Goal: Task Accomplishment & Management: Manage account settings

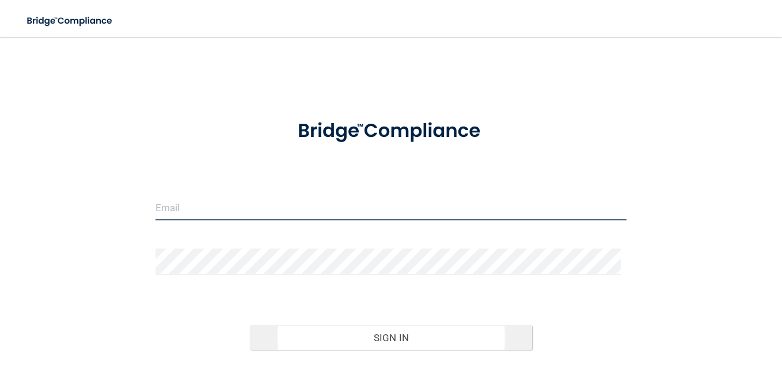
type input "[EMAIL_ADDRESS][DOMAIN_NAME]"
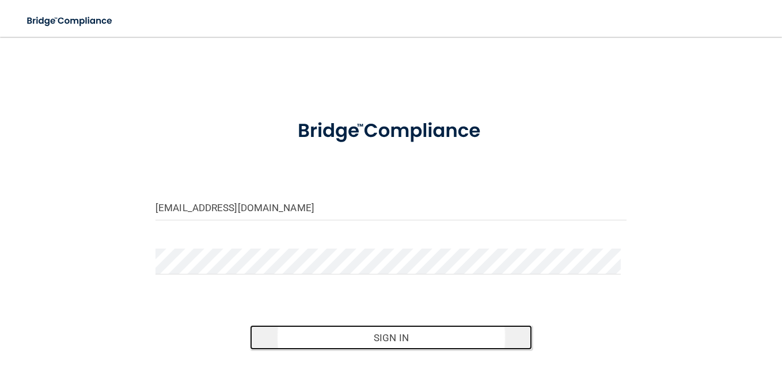
click at [395, 336] on button "Sign In" at bounding box center [391, 338] width 283 height 25
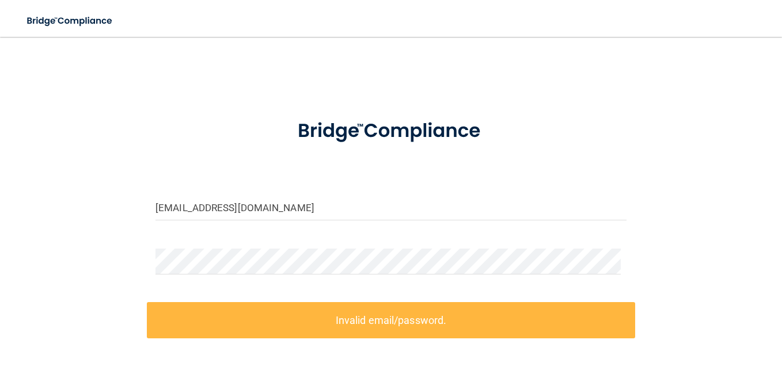
click at [365, 309] on label "Invalid email/password." at bounding box center [391, 320] width 489 height 36
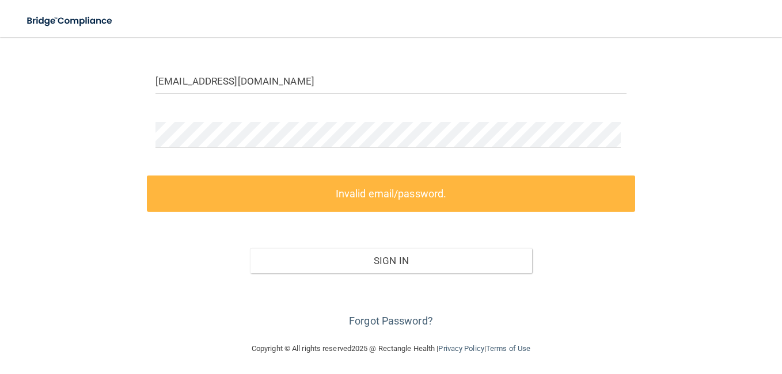
scroll to position [128, 0]
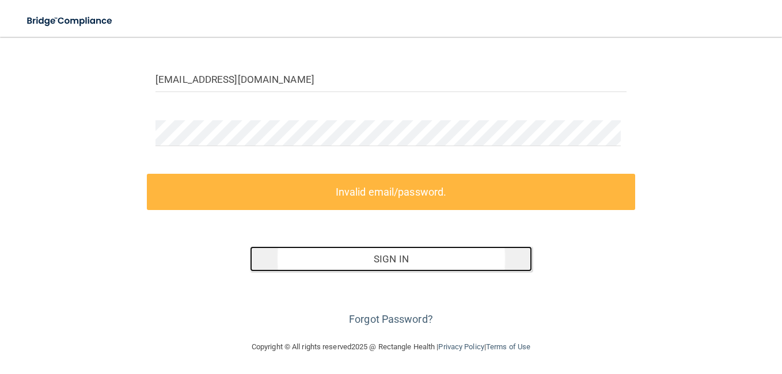
click at [413, 263] on button "Sign In" at bounding box center [391, 259] width 283 height 25
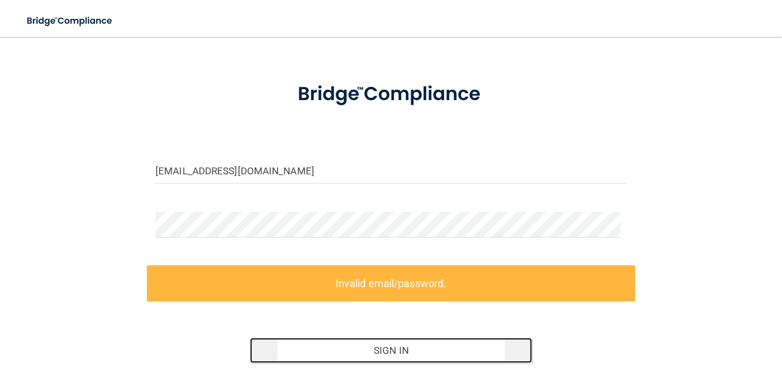
scroll to position [58, 0]
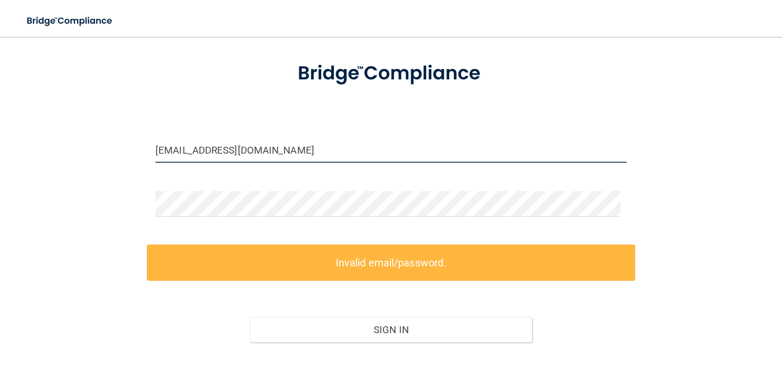
drag, startPoint x: 324, startPoint y: 150, endPoint x: -2, endPoint y: 152, distance: 326.1
click at [0, 152] on html "Toggle navigation Manage My Enterprise Manage My Location ksanders198926@aol.co…" at bounding box center [391, 187] width 782 height 374
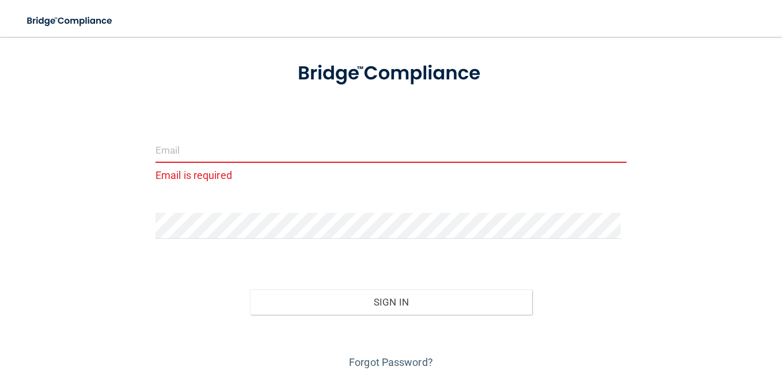
drag, startPoint x: 103, startPoint y: 191, endPoint x: 146, endPoint y: 212, distance: 48.2
click at [104, 190] on div "Email is required Invalid email/password. You don't have permission to access t…" at bounding box center [391, 181] width 736 height 381
click at [65, 220] on div "Email is required Invalid email/password. You don't have permission to access t…" at bounding box center [391, 181] width 736 height 381
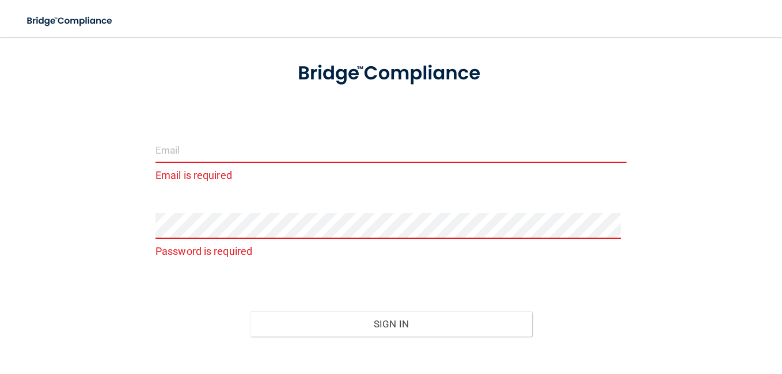
click at [220, 151] on input "email" at bounding box center [391, 150] width 471 height 26
type input "[EMAIL_ADDRESS][DOMAIN_NAME]"
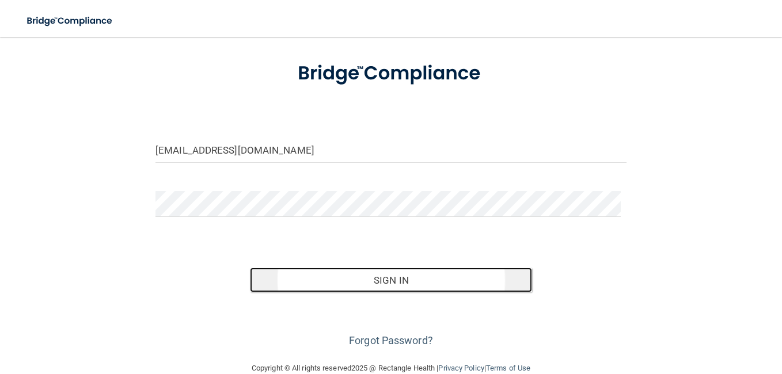
click at [378, 276] on button "Sign In" at bounding box center [391, 280] width 283 height 25
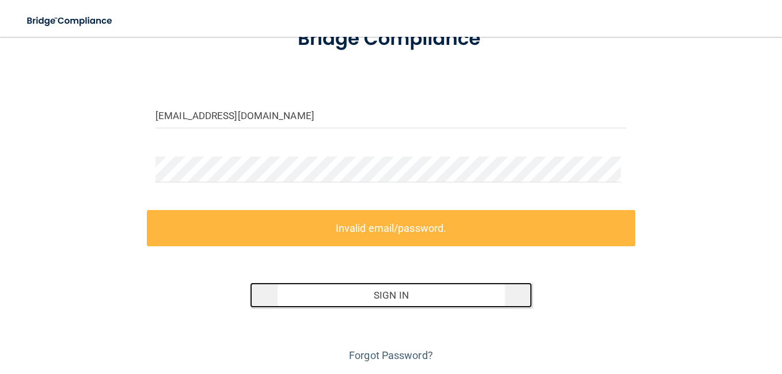
scroll to position [128, 0]
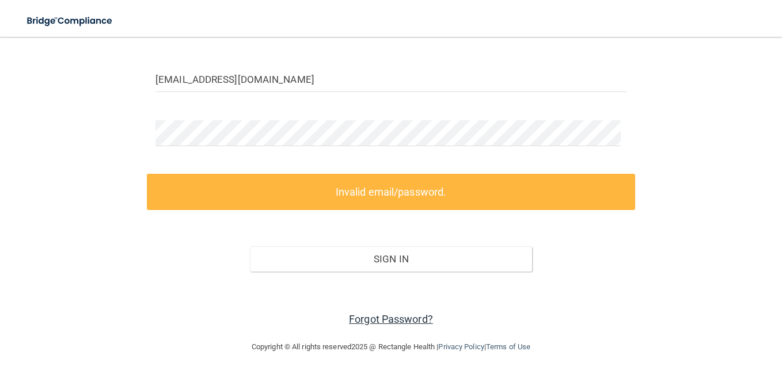
click at [413, 322] on link "Forgot Password?" at bounding box center [391, 319] width 84 height 12
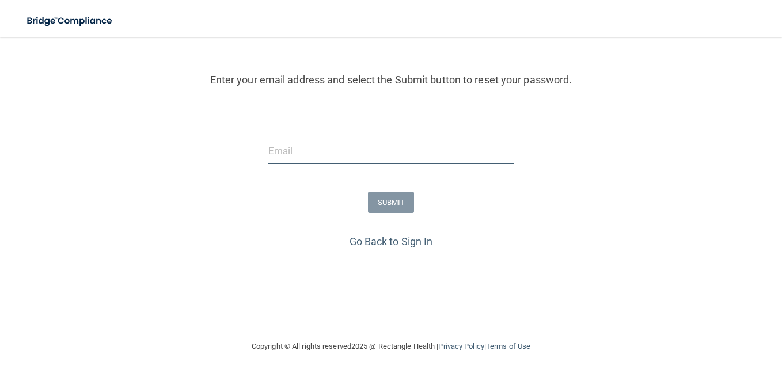
click at [294, 149] on input "email" at bounding box center [390, 151] width 245 height 26
type input "[EMAIL_ADDRESS][DOMAIN_NAME]"
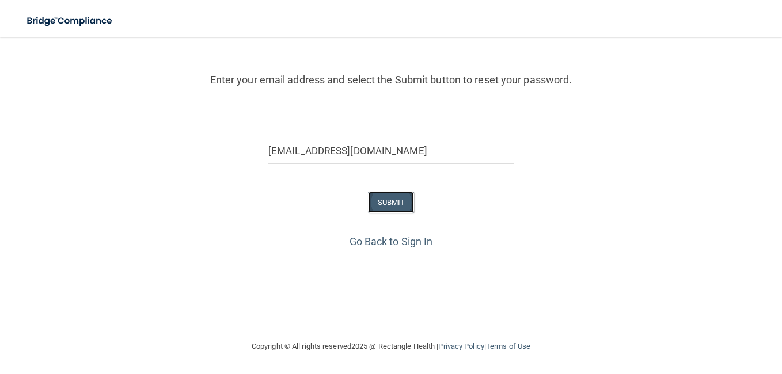
click at [379, 196] on button "SUBMIT" at bounding box center [391, 202] width 47 height 21
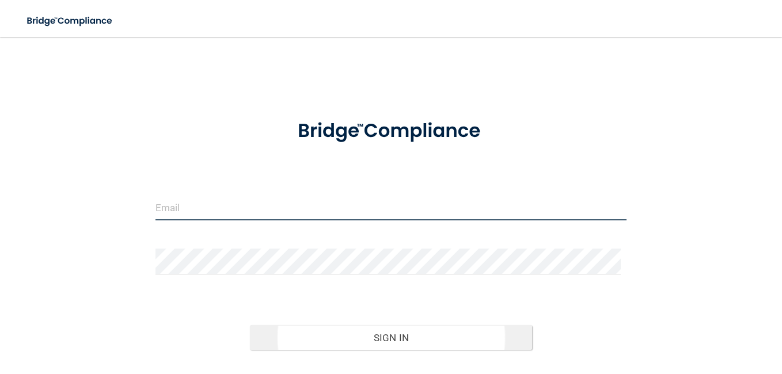
type input "[EMAIL_ADDRESS][DOMAIN_NAME]"
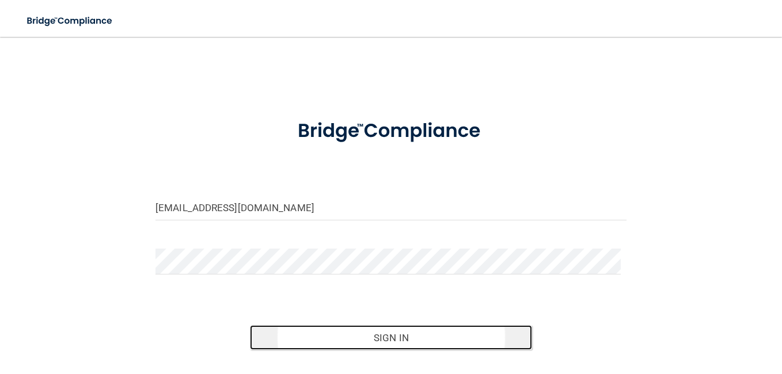
click at [433, 336] on button "Sign In" at bounding box center [391, 338] width 283 height 25
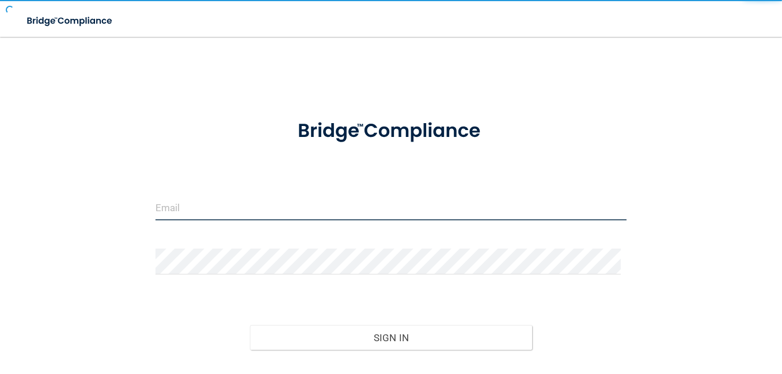
type input "[EMAIL_ADDRESS][DOMAIN_NAME]"
